Goal: Transaction & Acquisition: Purchase product/service

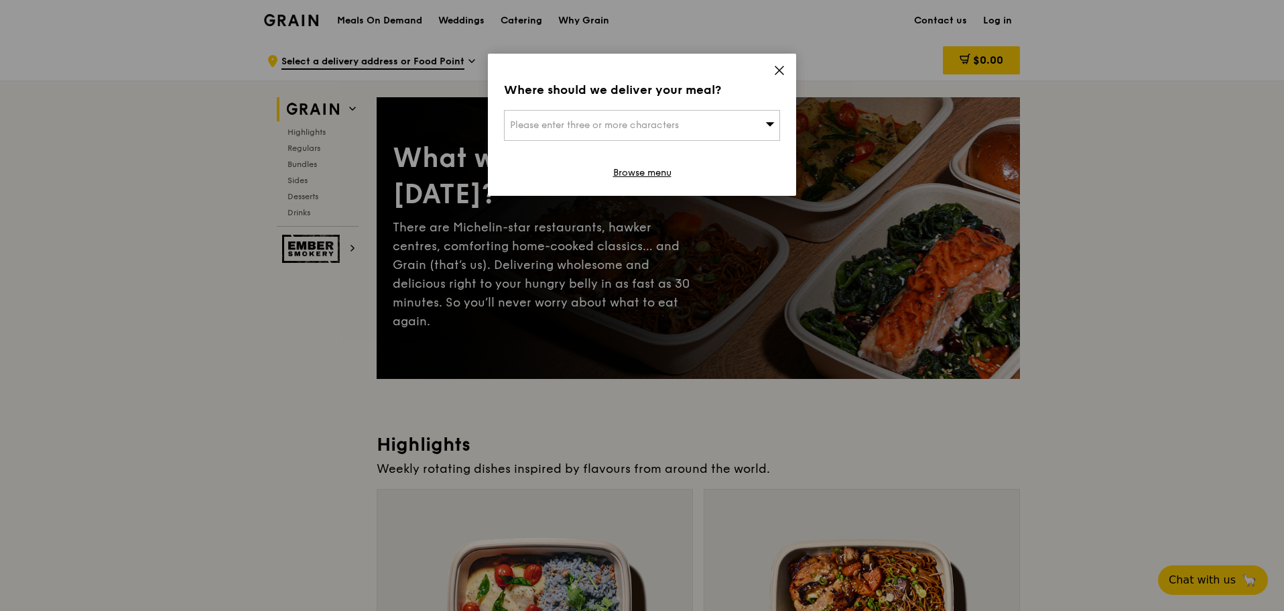
click at [766, 125] on icon at bounding box center [769, 124] width 9 height 10
click at [721, 128] on input "search" at bounding box center [642, 125] width 275 height 29
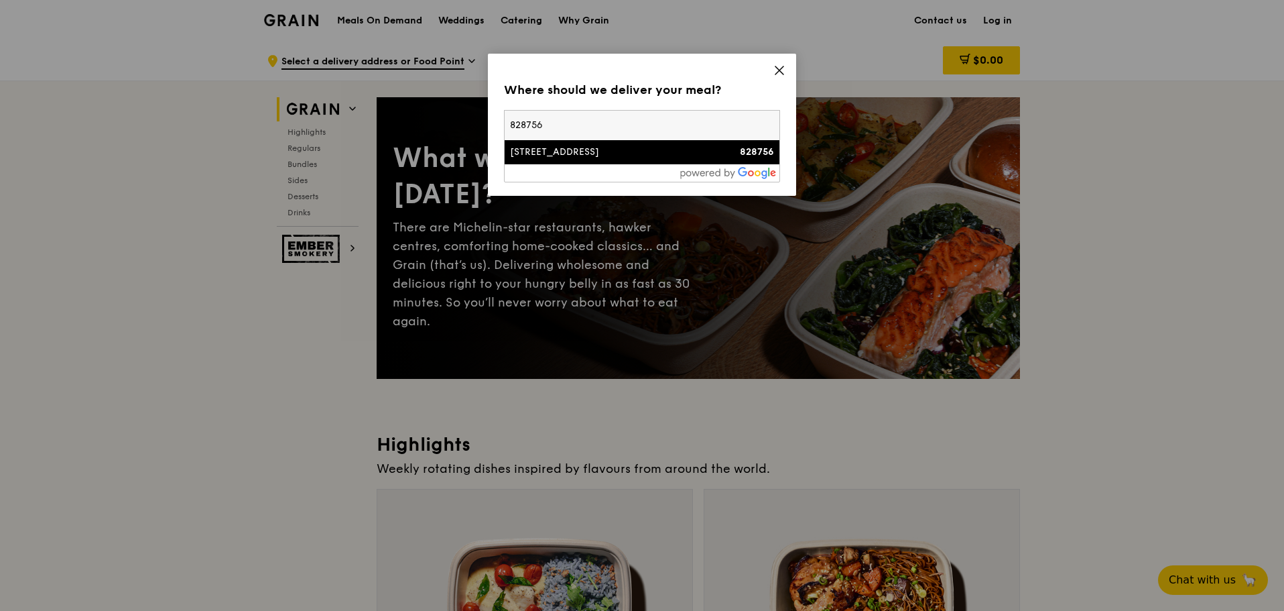
type input "828756"
click at [674, 157] on div "[STREET_ADDRESS]" at bounding box center [609, 151] width 198 height 13
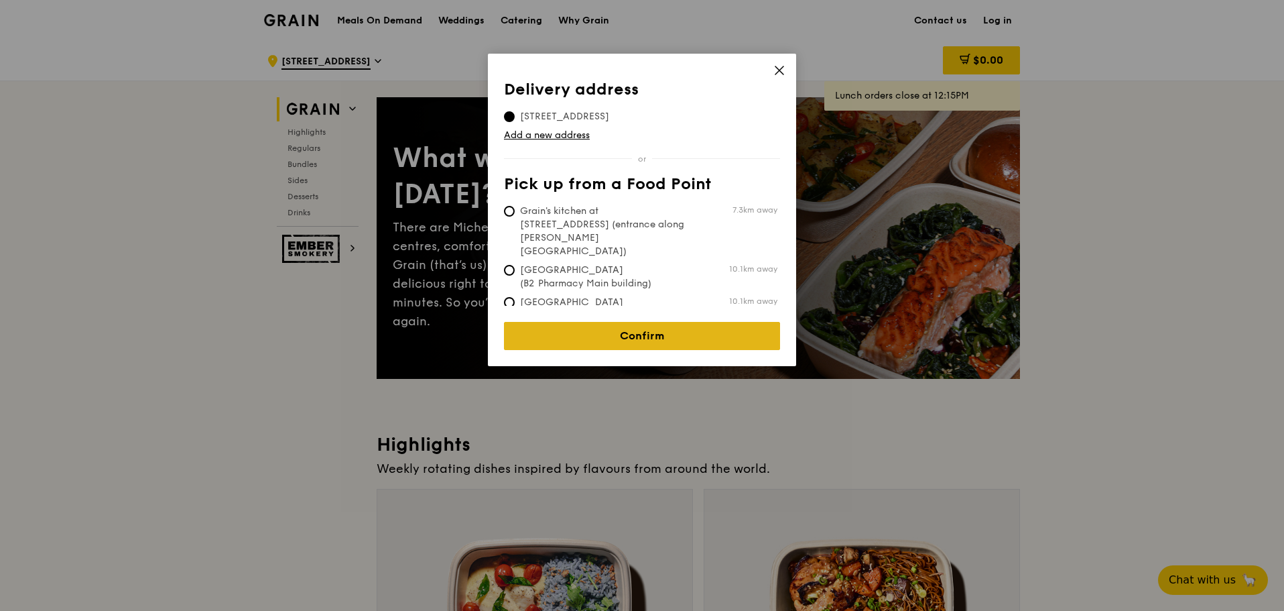
click at [694, 329] on link "Confirm" at bounding box center [642, 336] width 276 height 28
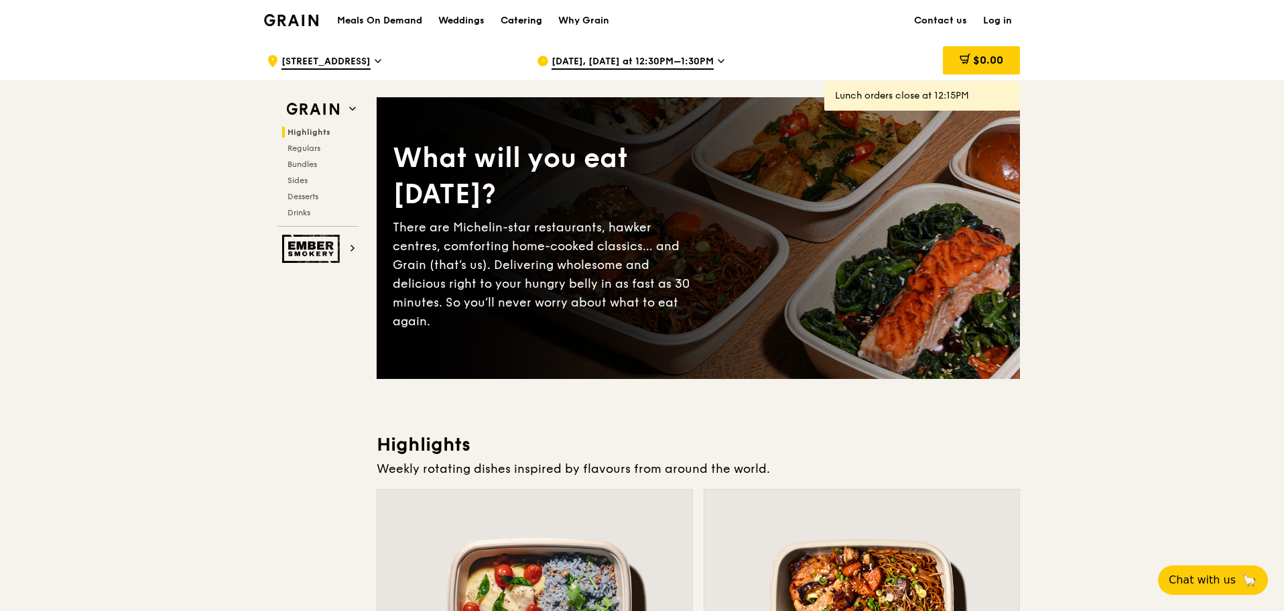
click at [527, 19] on div "Catering" at bounding box center [522, 21] width 42 height 40
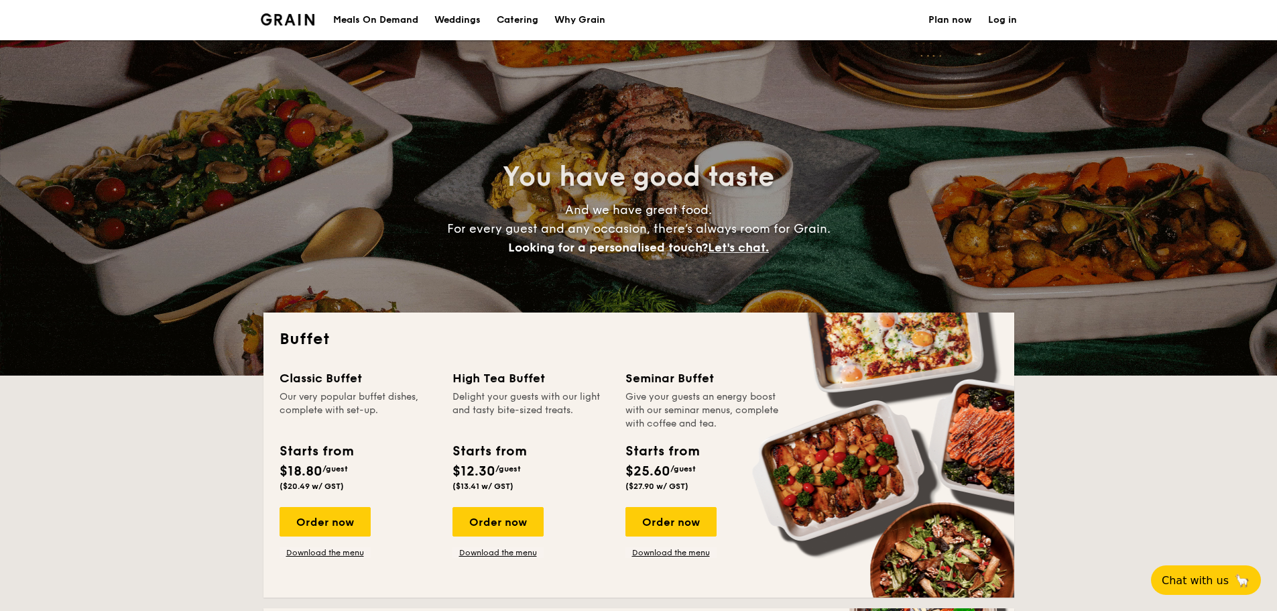
select select
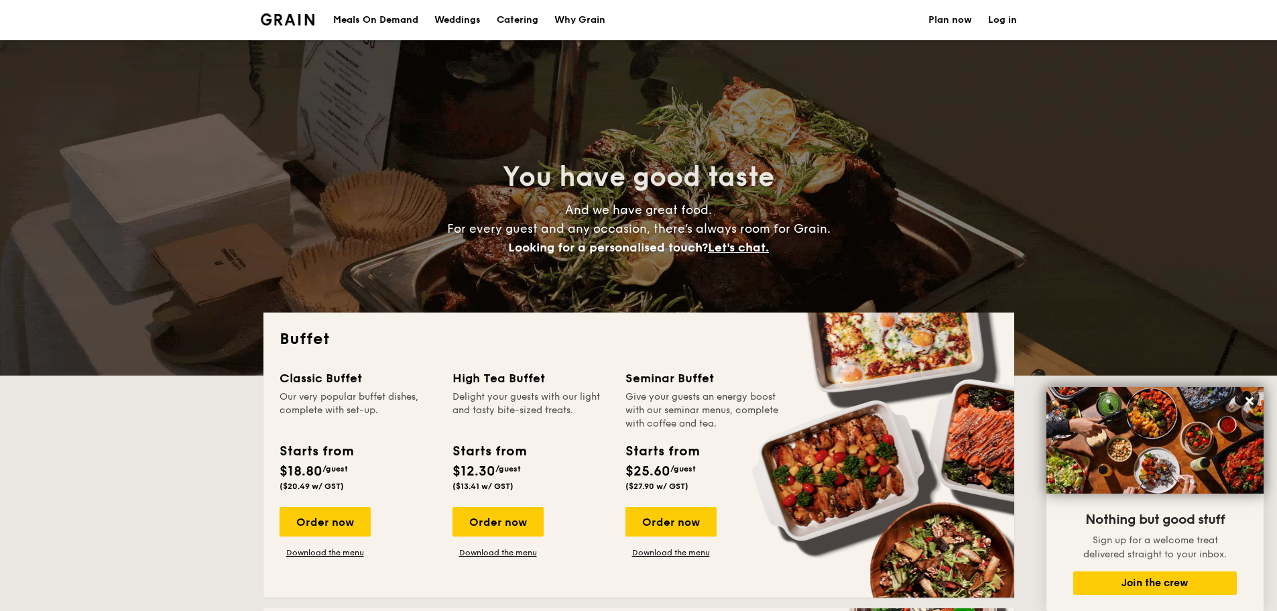
click at [381, 24] on div "Meals On Demand" at bounding box center [375, 20] width 85 height 40
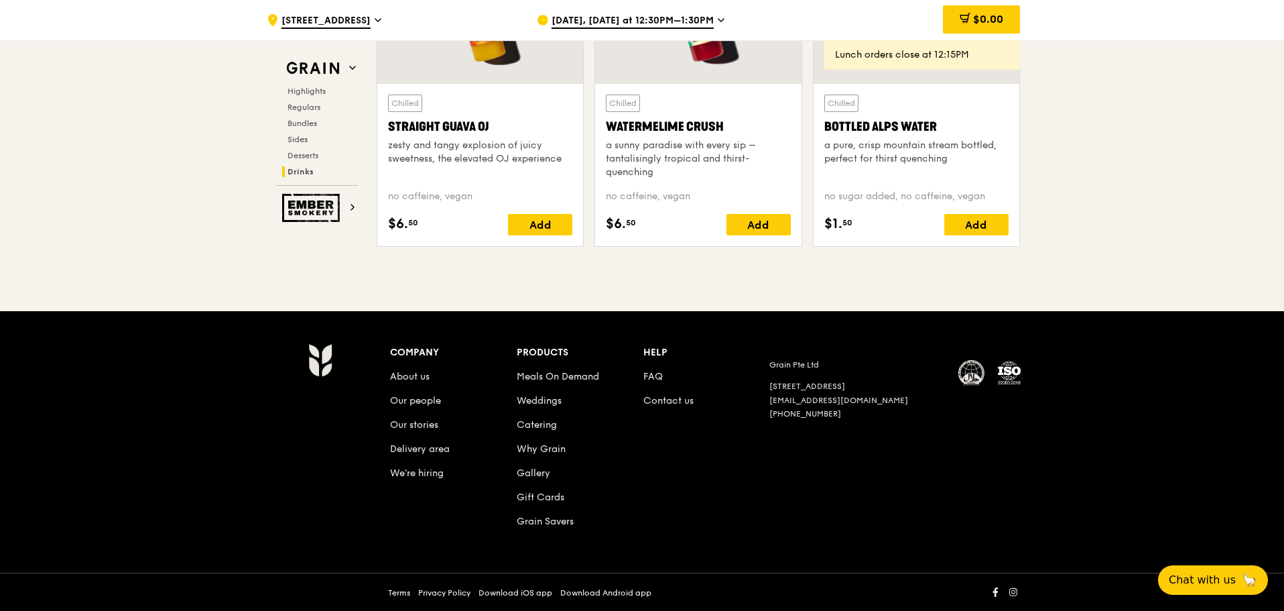
scroll to position [5431, 0]
